Goal: Information Seeking & Learning: Understand process/instructions

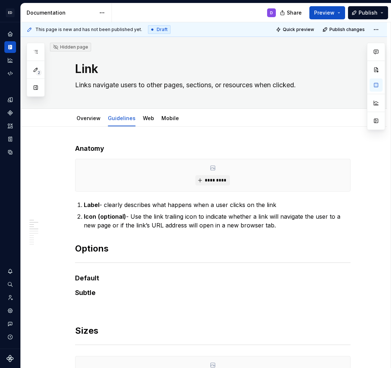
type textarea "*"
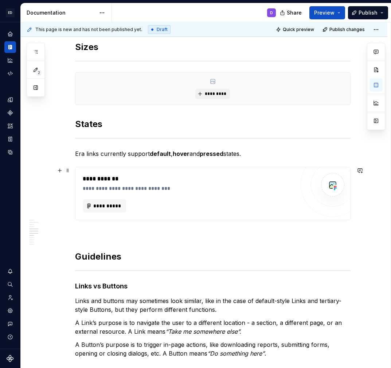
scroll to position [285, 0]
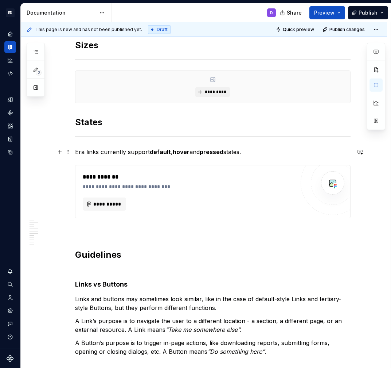
click at [90, 154] on p "Era links currently support default , hover and pressed states." at bounding box center [213, 151] width 276 height 9
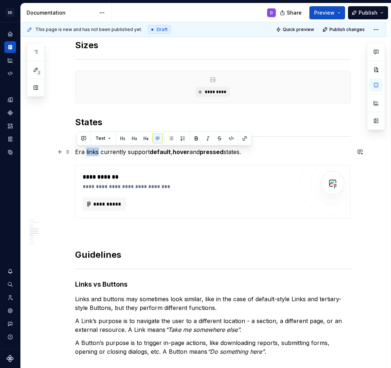
click at [90, 154] on p "Era links currently support default , hover and pressed states." at bounding box center [213, 151] width 276 height 9
copy p "Era links currently support default , hover and pressed states."
click at [90, 108] on div "**********" at bounding box center [213, 374] width 276 height 1030
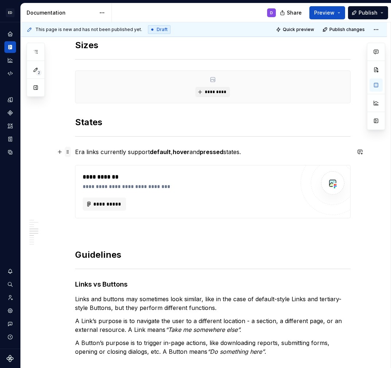
click at [69, 151] on span at bounding box center [68, 152] width 6 height 10
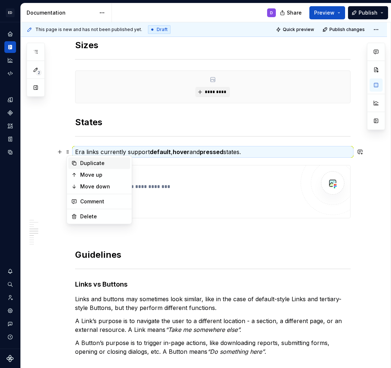
click at [94, 162] on div "Duplicate" at bounding box center [103, 162] width 47 height 7
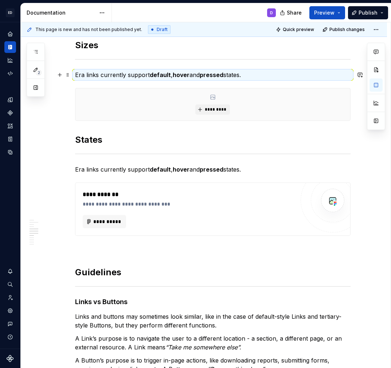
click at [114, 76] on p "Era links currently support default , hover and pressed states." at bounding box center [213, 74] width 276 height 9
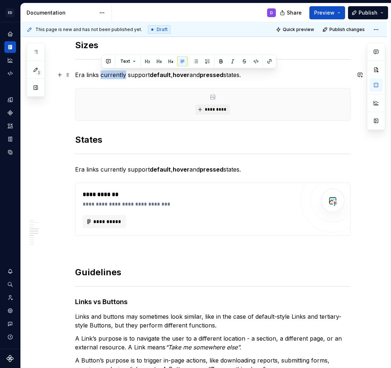
click at [114, 76] on p "Era links currently support default , hover and pressed states." at bounding box center [213, 74] width 276 height 9
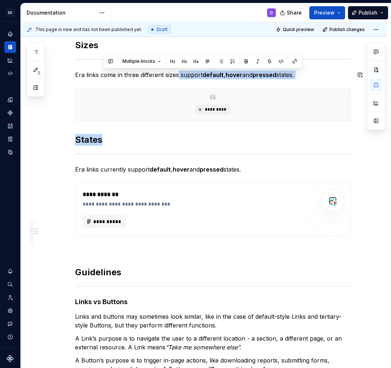
scroll to position [135, 0]
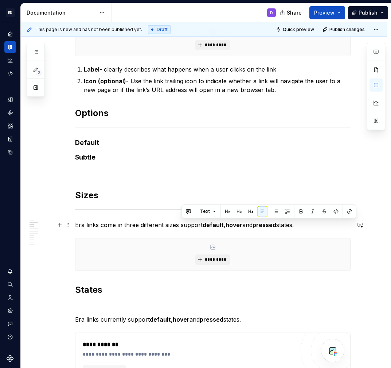
drag, startPoint x: 183, startPoint y: 225, endPoint x: 306, endPoint y: 221, distance: 123.0
click at [306, 221] on p "Era links come in three different sizes support default , hover and pressed sta…" at bounding box center [213, 224] width 276 height 9
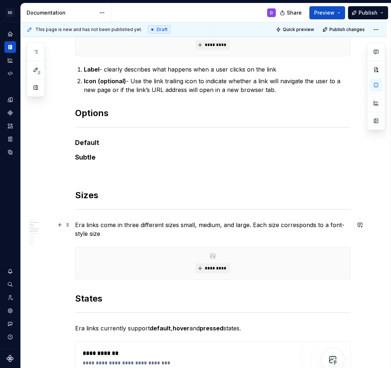
click at [328, 226] on p "Era links come in three different sizes small, medium, and large. Each size cor…" at bounding box center [213, 229] width 276 height 18
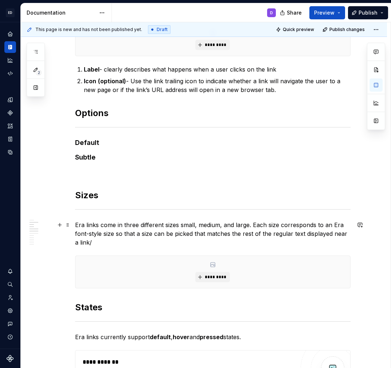
click at [140, 233] on p "Era links come in three different sizes small, medium, and large. Each size cor…" at bounding box center [213, 233] width 276 height 26
click at [135, 233] on p "Era links come in three different sizes small, medium, and large. Each size cor…" at bounding box center [213, 233] width 276 height 26
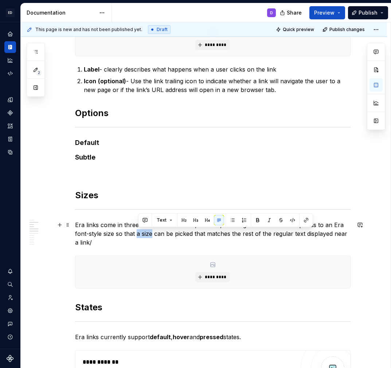
drag, startPoint x: 139, startPoint y: 233, endPoint x: 153, endPoint y: 234, distance: 14.6
click at [153, 234] on p "Era links come in three different sizes small, medium, and large. Each size cor…" at bounding box center [213, 233] width 276 height 26
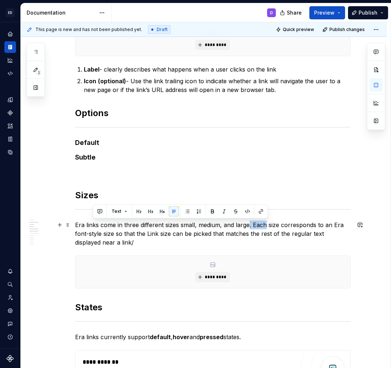
drag, startPoint x: 249, startPoint y: 225, endPoint x: 267, endPoint y: 227, distance: 18.3
click at [267, 227] on p "Era links come in three different sizes small, medium, and large. Each size cor…" at bounding box center [213, 233] width 276 height 26
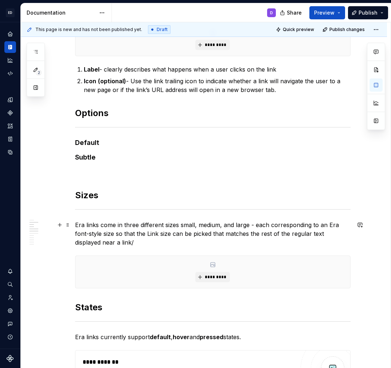
click at [98, 234] on p "Era links come in three different sizes small, medium, and large - each corresp…" at bounding box center [213, 233] width 276 height 26
click at [155, 233] on p "Era links come in three different sizes small, medium, and large - each corresp…" at bounding box center [213, 233] width 276 height 26
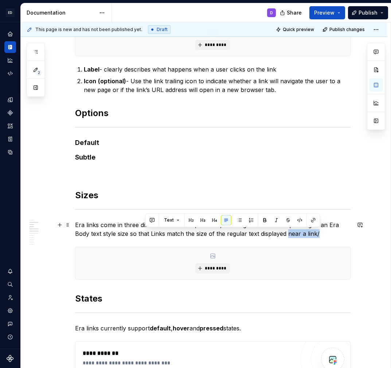
drag, startPoint x: 290, startPoint y: 233, endPoint x: 321, endPoint y: 234, distance: 30.3
click at [321, 235] on p "Era links come in three different sizes small, medium, and large - each corresp…" at bounding box center [213, 229] width 276 height 18
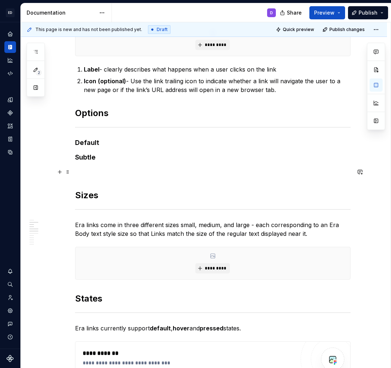
click at [166, 173] on p at bounding box center [213, 171] width 276 height 9
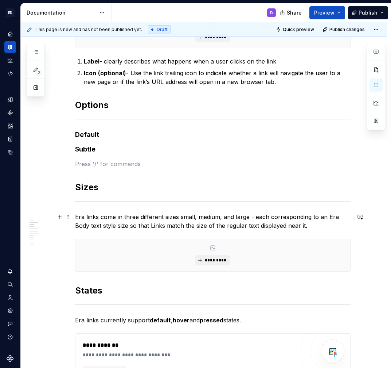
scroll to position [117, 0]
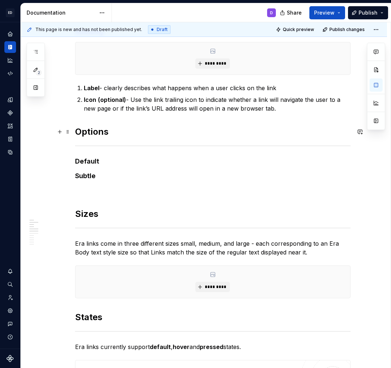
type textarea "*"
click at [99, 97] on p "Icon (optional) - Use the link trailing icon to indicate whether a link will na…" at bounding box center [217, 104] width 267 height 18
